Goal: Information Seeking & Learning: Learn about a topic

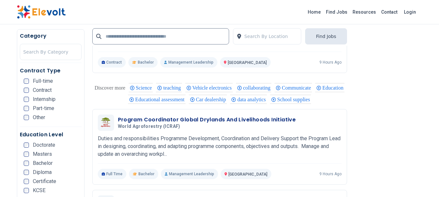
scroll to position [635, 0]
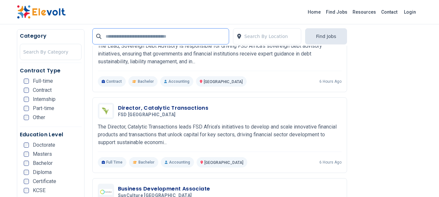
click at [121, 38] on input "text" at bounding box center [160, 36] width 137 height 16
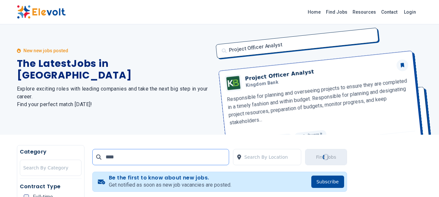
scroll to position [0, 0]
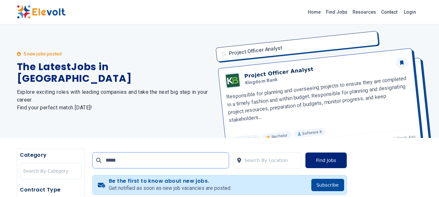
type input "*****"
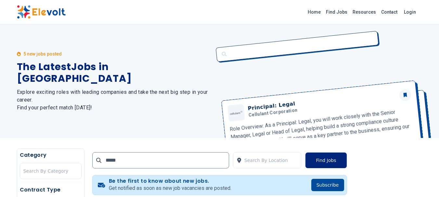
click at [330, 158] on button "Find Jobs" at bounding box center [326, 161] width 42 height 16
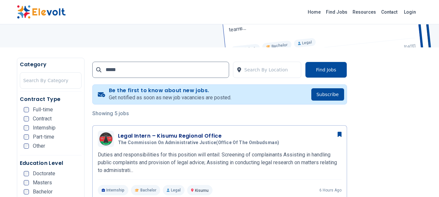
scroll to position [99, 0]
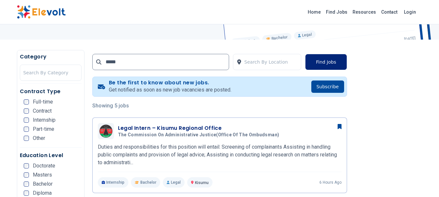
click at [331, 64] on button "Find Jobs" at bounding box center [326, 62] width 42 height 16
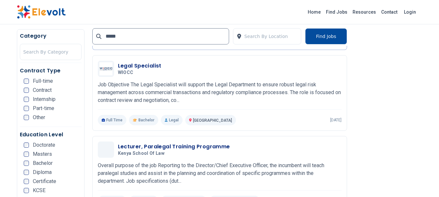
scroll to position [263, 0]
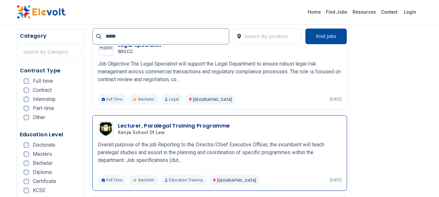
click at [208, 125] on h3 "Lecturer, Paralegal Training Programme" at bounding box center [174, 126] width 112 height 8
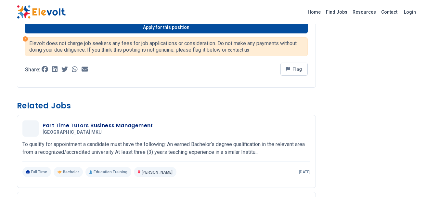
scroll to position [307, 0]
